Goal: Navigation & Orientation: Find specific page/section

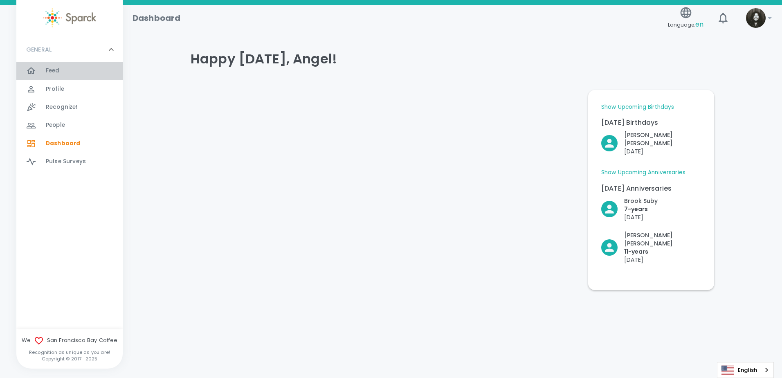
click at [46, 75] on span "Feed 0" at bounding box center [53, 70] width 14 height 11
click at [63, 77] on div "Feed 0" at bounding box center [69, 71] width 106 height 18
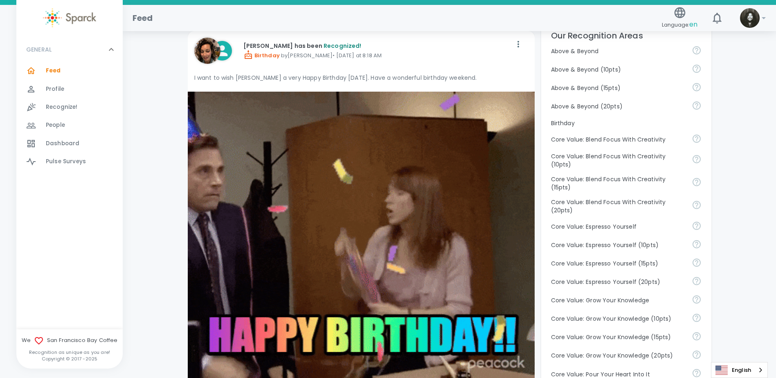
scroll to position [491, 0]
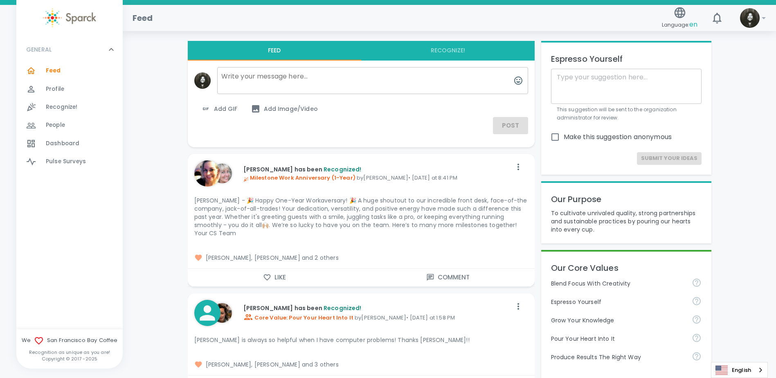
scroll to position [3, 0]
